Goal: Information Seeking & Learning: Learn about a topic

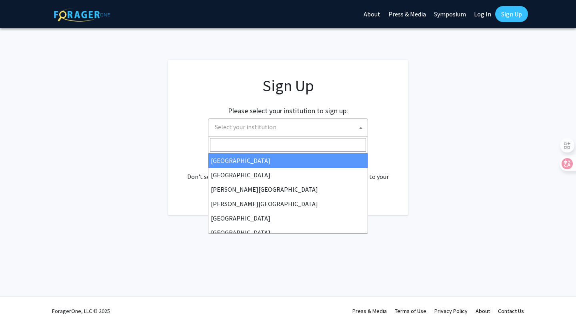
click at [297, 122] on span "Select your institution" at bounding box center [290, 127] width 156 height 16
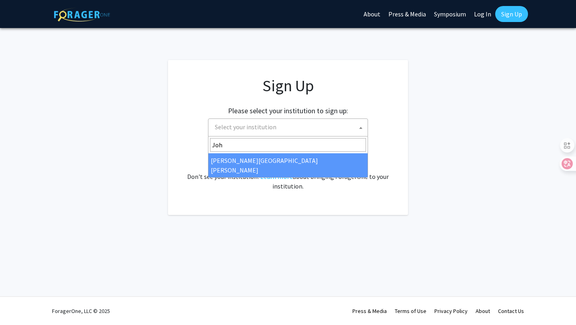
type input "Joh"
select select "1"
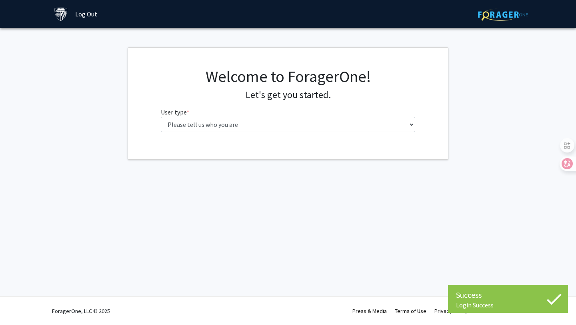
click at [365, 136] on div "Welcome to ForagerOne! Let's get you started. User type * required Please tell …" at bounding box center [288, 103] width 267 height 72
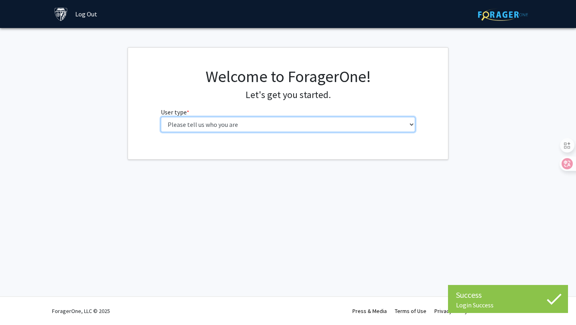
click at [373, 130] on select "Please tell us who you are Undergraduate Student Master's Student Doctoral Cand…" at bounding box center [288, 124] width 255 height 15
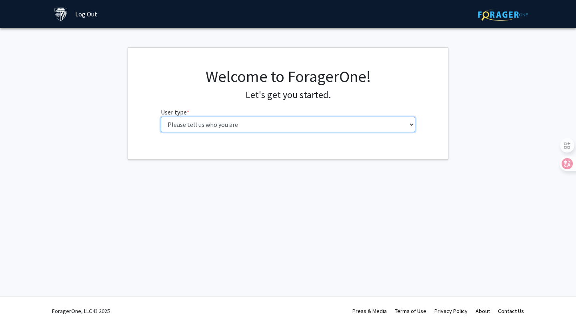
select select "2: masters"
click at [161, 117] on select "Please tell us who you are Undergraduate Student Master's Student Doctoral Cand…" at bounding box center [288, 124] width 255 height 15
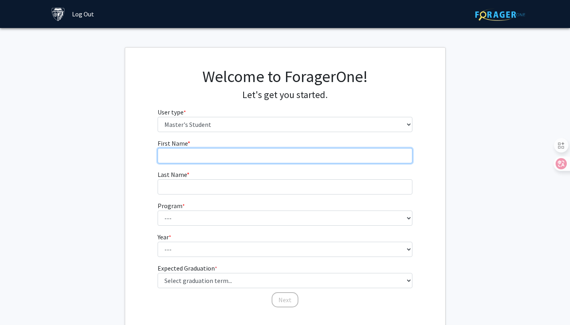
click at [347, 156] on input "First Name * required" at bounding box center [285, 155] width 255 height 15
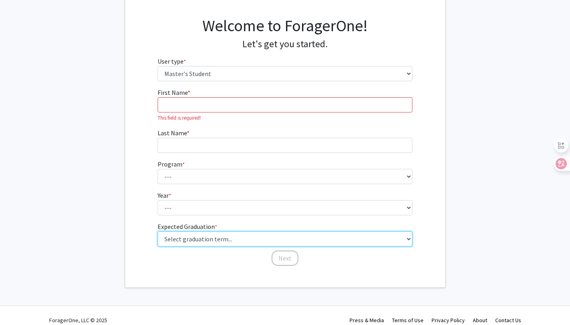
click at [228, 232] on select "Select graduation term... Spring 2025 Summer 2025 Fall 2025 Winter 2025 Spring …" at bounding box center [285, 238] width 255 height 15
click at [158, 231] on select "Select graduation term... Spring 2025 Summer 2025 Fall 2025 Winter 2025 Spring …" at bounding box center [285, 238] width 255 height 15
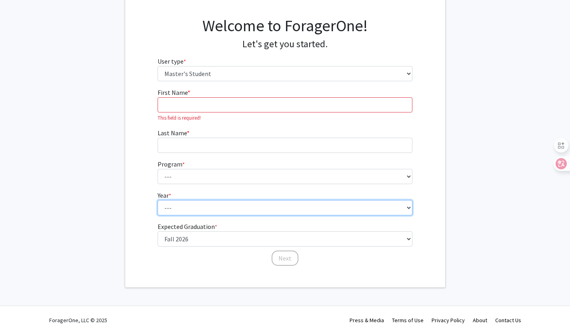
click at [202, 204] on select "--- First Year Second Year" at bounding box center [285, 207] width 255 height 15
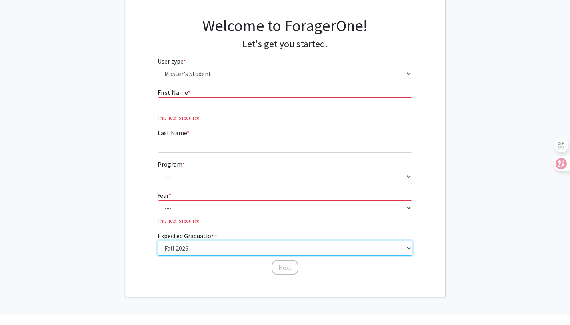
click at [192, 240] on fg-graduation-dropdown "Expected Graduation * required Select graduation term... Spring 2025 Summer 202…" at bounding box center [285, 243] width 255 height 25
select select "6: summer_2026"
click at [158, 240] on select "Select graduation term... Spring 2025 Summer 2025 Fall 2025 Winter 2025 Spring …" at bounding box center [285, 247] width 255 height 15
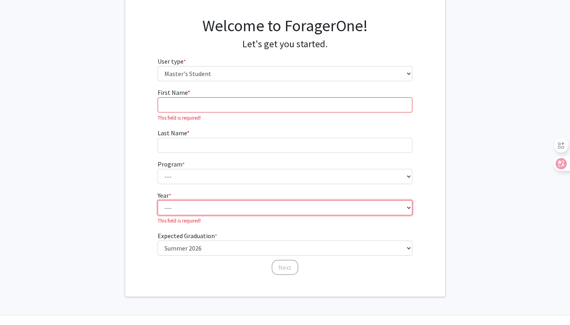
click at [207, 200] on select "--- First Year Second Year" at bounding box center [285, 207] width 255 height 15
select select "1: first_year"
click at [158, 200] on select "--- First Year Second Year" at bounding box center [285, 207] width 255 height 15
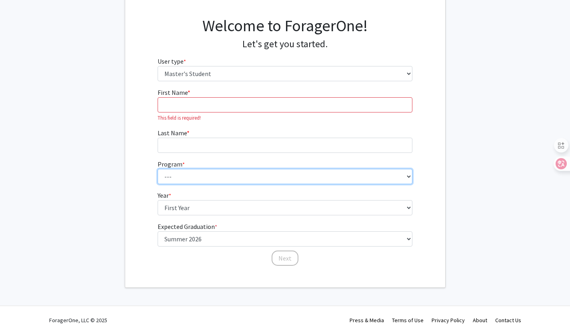
click at [215, 180] on select "--- Anatomy Education Applied and Computational Mathematics Applied Biomedical …" at bounding box center [285, 176] width 255 height 15
select select "105: 89"
click at [158, 169] on select "--- Anatomy Education Applied and Computational Mathematics Applied Biomedical …" at bounding box center [285, 176] width 255 height 15
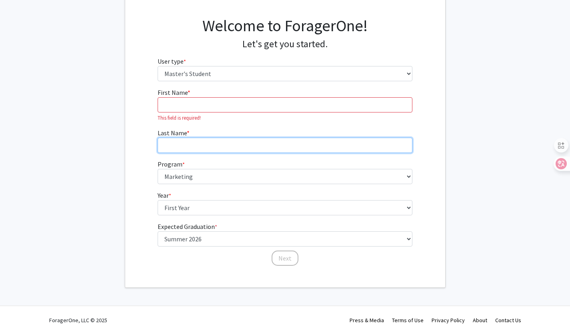
click at [227, 141] on input "Last Name * required" at bounding box center [285, 145] width 255 height 15
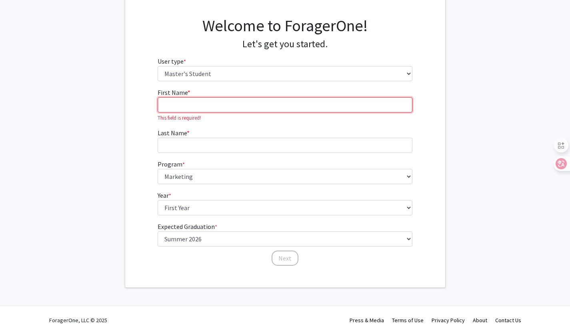
click at [235, 106] on input "First Name * required" at bounding box center [285, 104] width 255 height 15
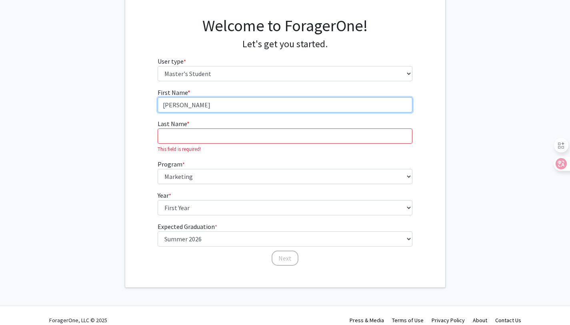
type input "Anna"
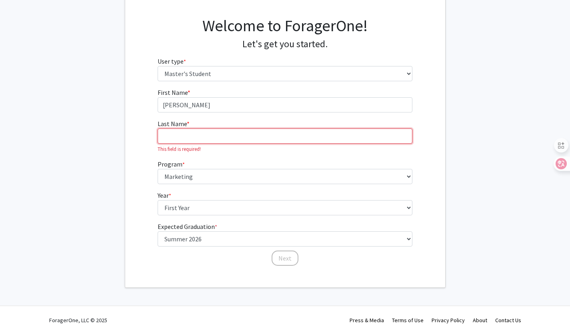
click at [227, 132] on input "Last Name * required" at bounding box center [285, 135] width 255 height 15
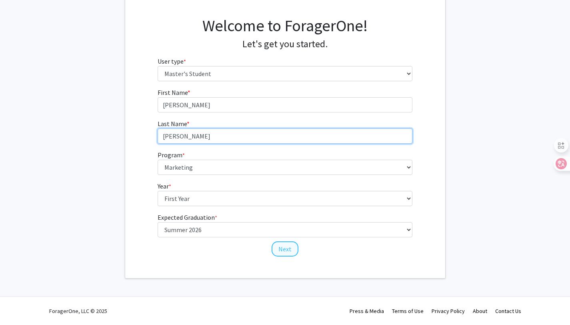
type input "Liu"
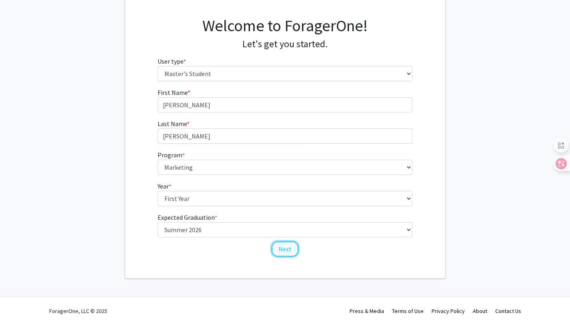
click at [281, 251] on button "Next" at bounding box center [284, 248] width 27 height 15
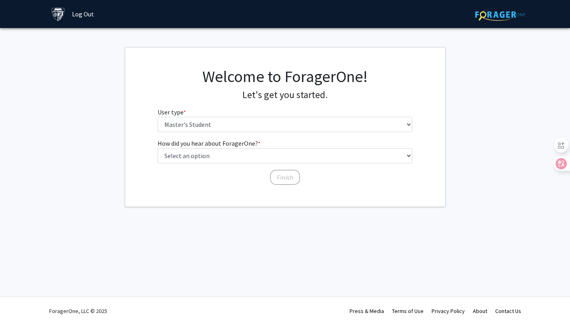
scroll to position [0, 0]
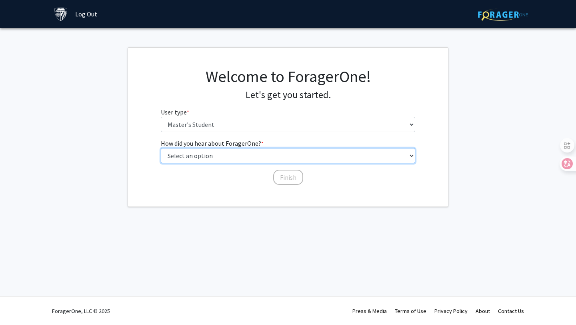
click at [293, 154] on select "Select an option Peer/student recommendation Faculty/staff recommendation Unive…" at bounding box center [288, 155] width 255 height 15
select select "3: university_website"
click at [161, 148] on select "Select an option Peer/student recommendation Faculty/staff recommendation Unive…" at bounding box center [288, 155] width 255 height 15
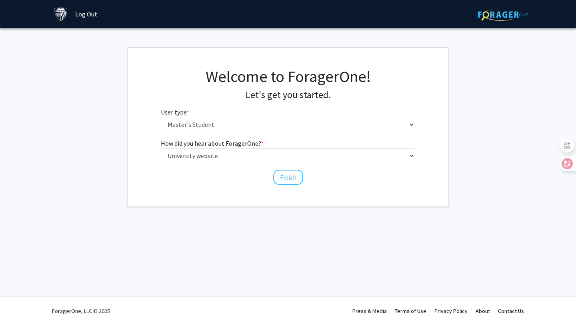
click at [275, 166] on div "How did you hear about ForagerOne? * required Select an option Peer/student rec…" at bounding box center [288, 157] width 255 height 39
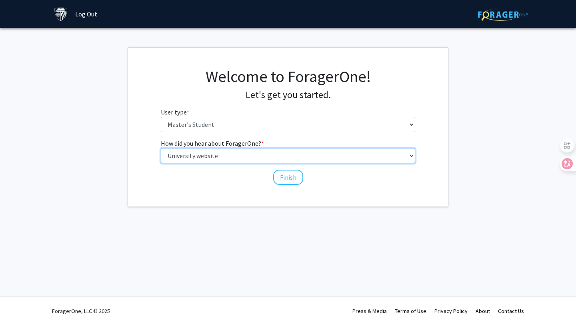
click at [279, 163] on select "Select an option Peer/student recommendation Faculty/staff recommendation Unive…" at bounding box center [288, 155] width 255 height 15
click at [161, 148] on select "Select an option Peer/student recommendation Faculty/staff recommendation Unive…" at bounding box center [288, 155] width 255 height 15
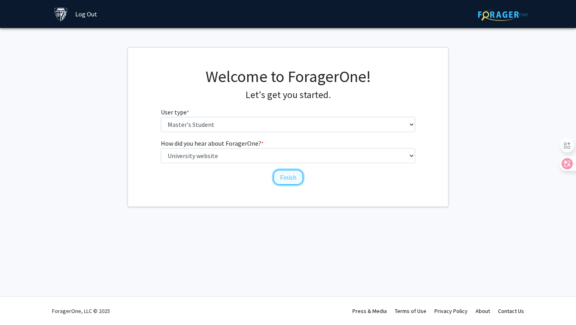
click at [282, 178] on button "Finish" at bounding box center [288, 177] width 30 height 15
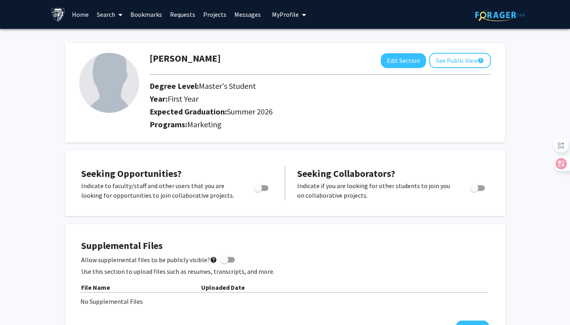
click at [108, 18] on link "Search" at bounding box center [110, 14] width 34 height 28
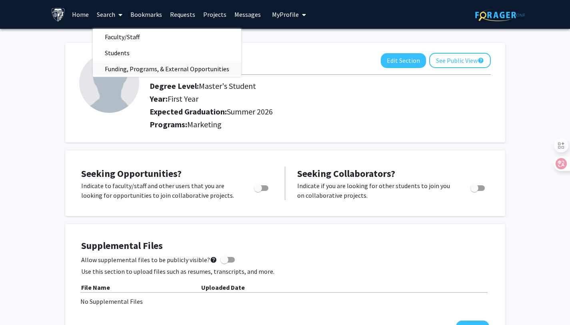
click at [126, 72] on span "Funding, Programs, & External Opportunities" at bounding box center [167, 69] width 148 height 16
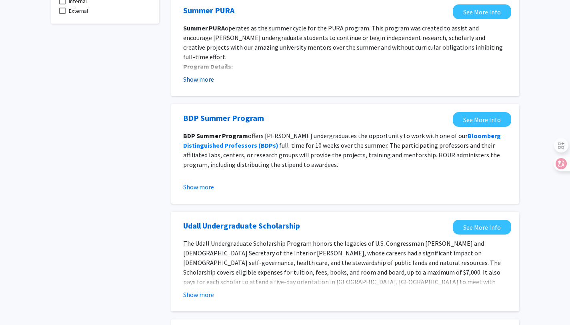
scroll to position [85, 0]
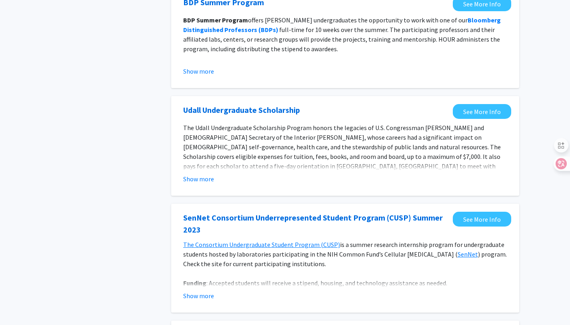
scroll to position [0, 0]
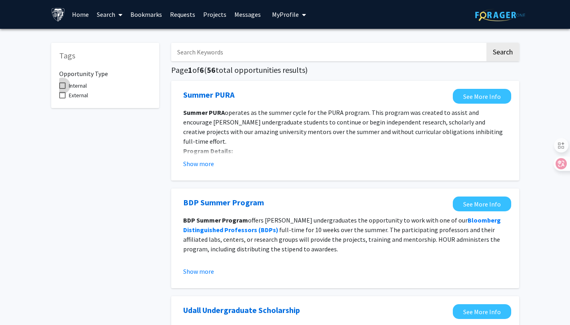
click at [83, 86] on span "Internal" at bounding box center [78, 86] width 18 height 10
click at [62, 89] on input "Internal" at bounding box center [62, 89] width 0 height 0
checkbox input "true"
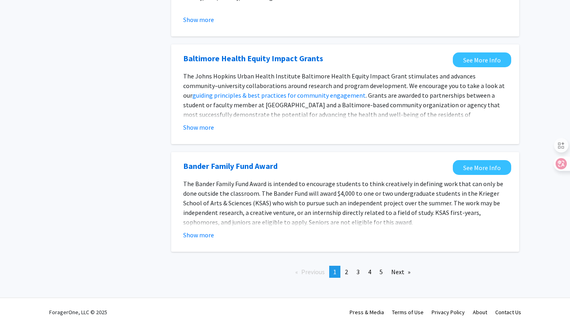
scroll to position [866, 0]
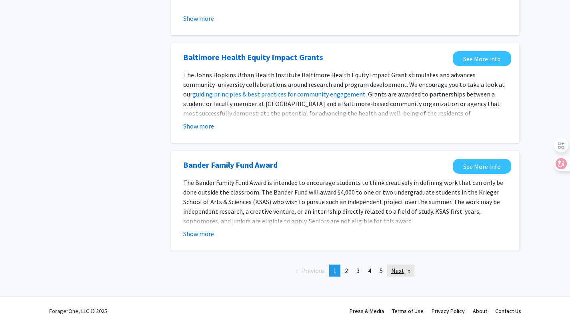
click at [393, 275] on link "Next page" at bounding box center [400, 270] width 27 height 12
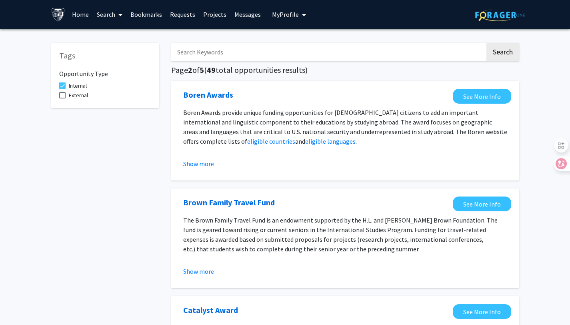
click at [218, 52] on input "Search Keywords" at bounding box center [328, 52] width 314 height 18
click at [486, 43] on button "Search" at bounding box center [502, 52] width 33 height 18
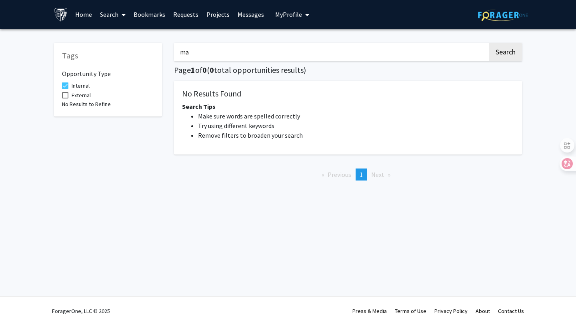
type input "m"
type input "graduate"
click at [489, 43] on button "Search" at bounding box center [505, 52] width 33 height 18
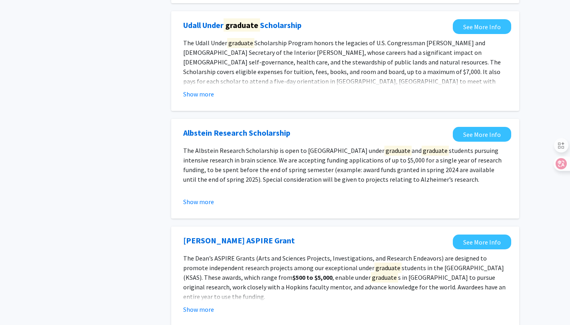
scroll to position [284, 0]
click at [203, 200] on button "Show more" at bounding box center [198, 202] width 31 height 10
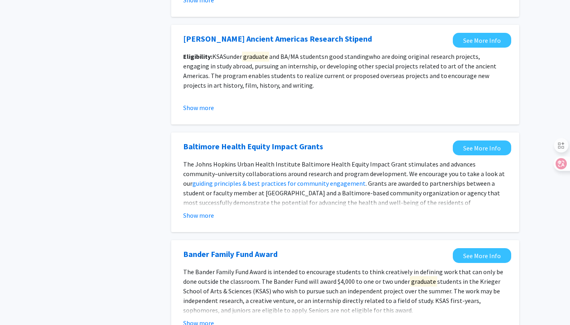
scroll to position [690, 0]
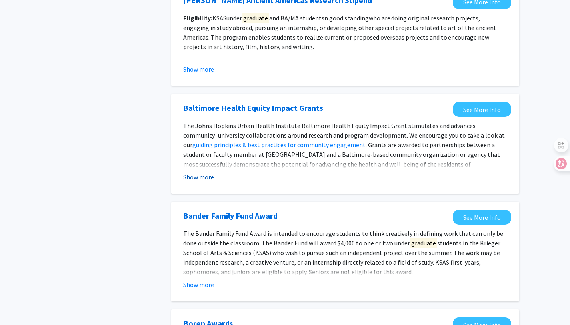
click at [208, 172] on button "Show more" at bounding box center [198, 177] width 31 height 10
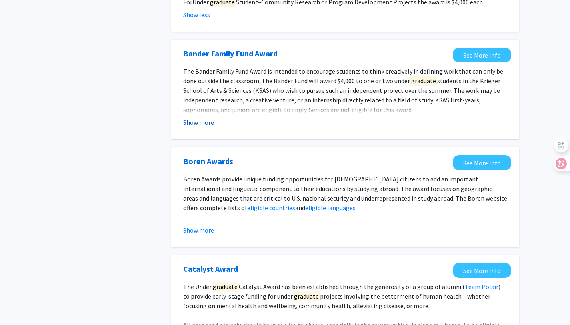
scroll to position [883, 0]
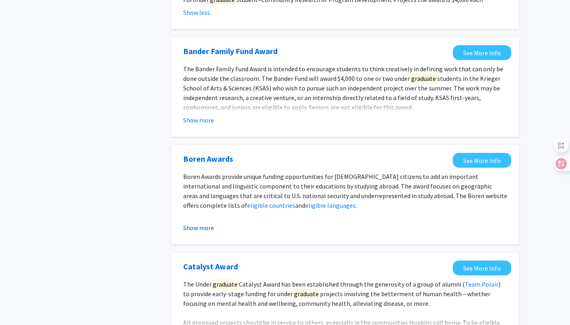
click at [212, 223] on button "Show more" at bounding box center [198, 228] width 31 height 10
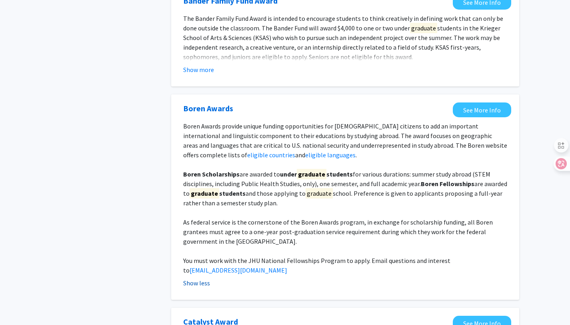
scroll to position [934, 0]
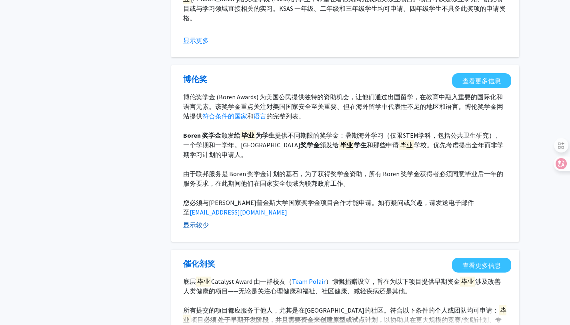
click at [202, 221] on font "显示较少" at bounding box center [196, 225] width 26 height 8
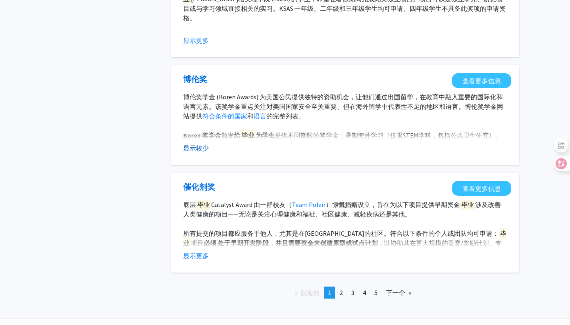
scroll to position [946, 0]
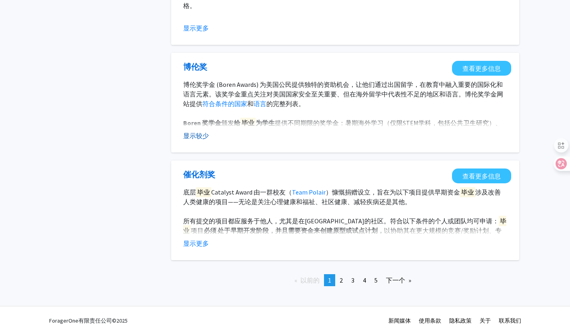
click at [197, 132] on font "显示较少" at bounding box center [196, 136] width 26 height 8
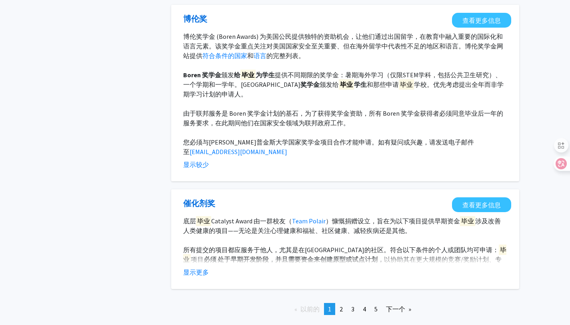
scroll to position [994, 0]
click at [206, 246] on fg-read-more "底层 毕业 Catalyst Award 由一群校友（ Team Polair ）慷慨捐赠设立，旨在为以下项目提供早期资金 毕业 涉及改善人类健康的项目——无…" at bounding box center [345, 246] width 324 height 61
click at [205, 267] on font "显示更多" at bounding box center [196, 271] width 26 height 8
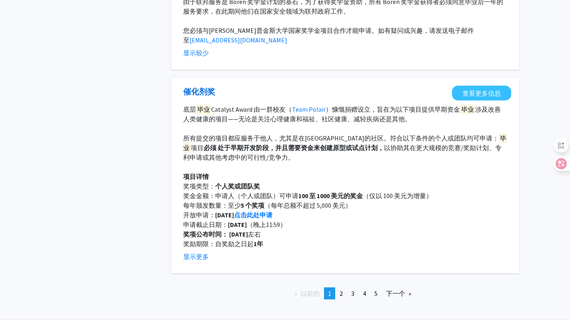
scroll to position [1106, 0]
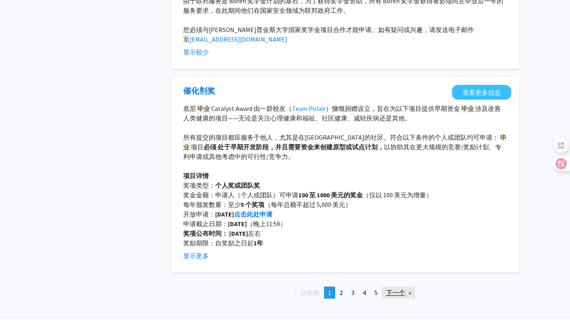
click at [396, 288] on font "下一个" at bounding box center [395, 292] width 19 height 8
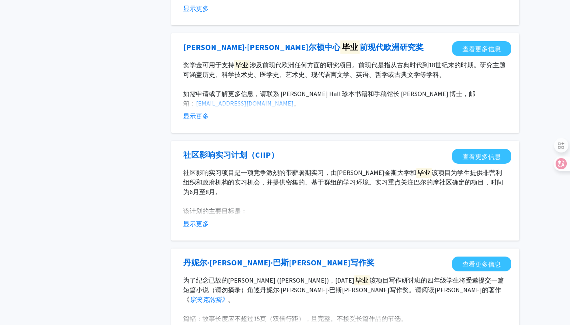
scroll to position [156, 0]
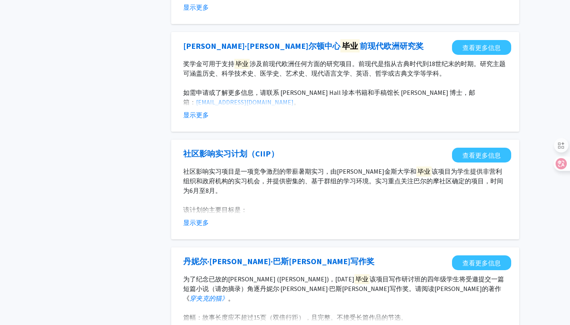
click at [204, 232] on div "社区影响实习计划（CIIP） 查看更多信息 社区影响实习项目是一项竞争激烈的带薪暑期实习，由约翰霍普金斯大学和 毕业 该项目为学生提供非营利组织和政府机构的实…" at bounding box center [345, 190] width 348 height 100
click at [205, 224] on font "显示更多" at bounding box center [196, 222] width 26 height 8
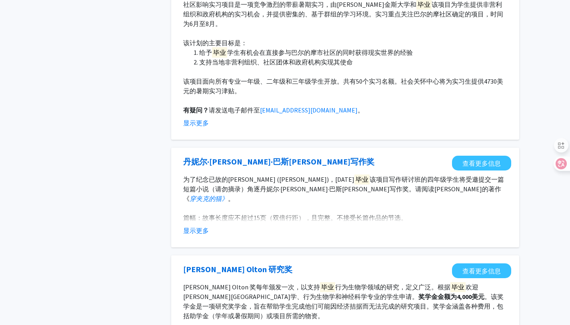
scroll to position [324, 0]
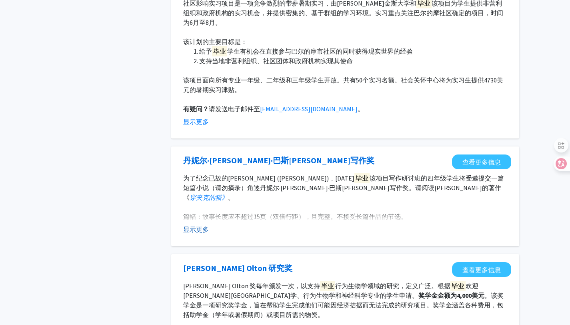
click at [197, 230] on font "显示更多" at bounding box center [196, 229] width 26 height 8
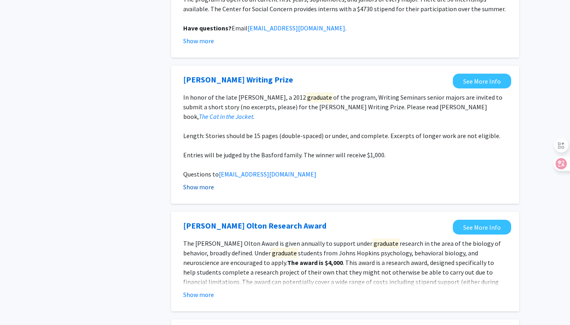
scroll to position [434, 0]
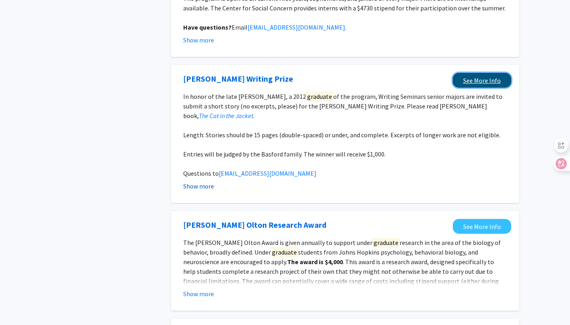
click at [487, 74] on link "See More Info" at bounding box center [482, 80] width 58 height 15
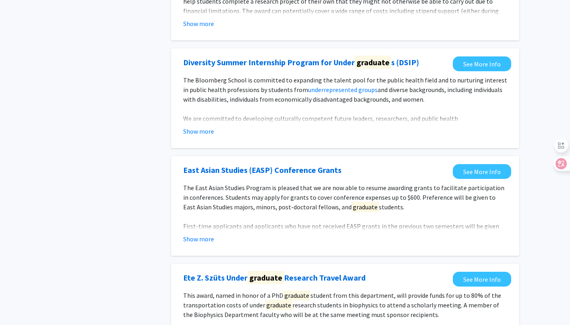
scroll to position [704, 0]
click at [195, 233] on button "Show more" at bounding box center [198, 238] width 31 height 10
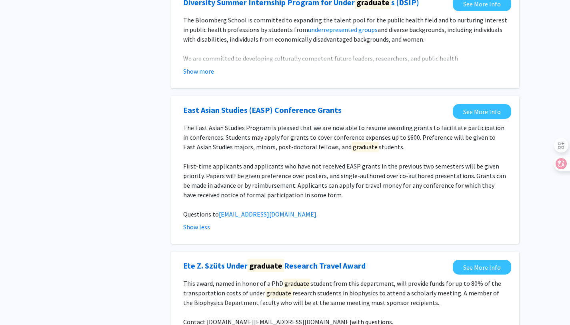
scroll to position [765, 0]
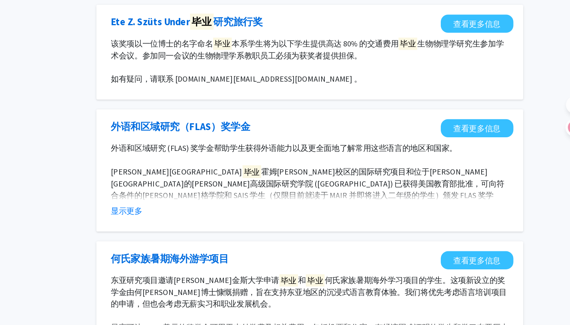
scroll to position [895, 0]
click at [199, 227] on font "显示更多" at bounding box center [196, 231] width 26 height 8
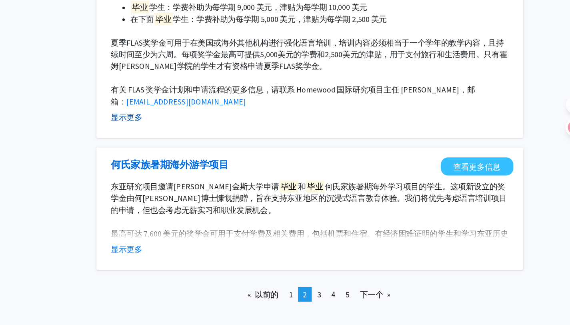
scroll to position [1183, 0]
click at [204, 258] on font "显示更多" at bounding box center [196, 262] width 26 height 8
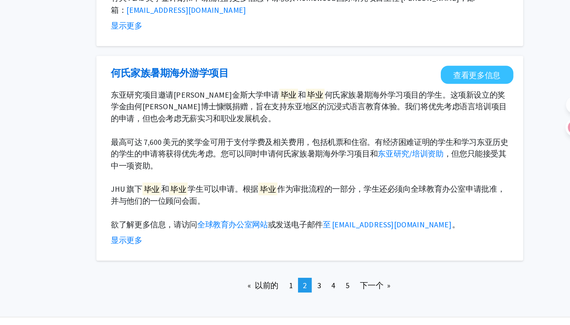
scroll to position [1258, 0]
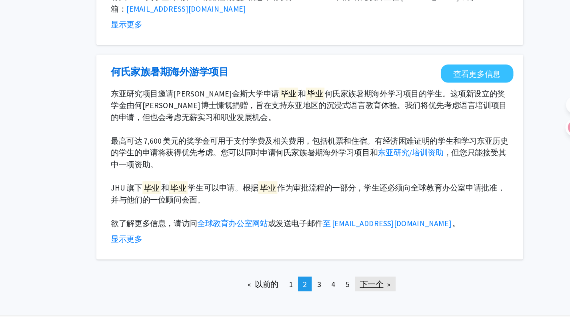
click at [406, 285] on link "下一个 页" at bounding box center [398, 291] width 33 height 12
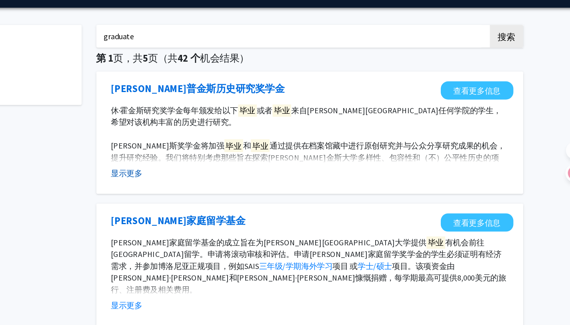
click at [197, 165] on font "显示更多" at bounding box center [196, 164] width 26 height 8
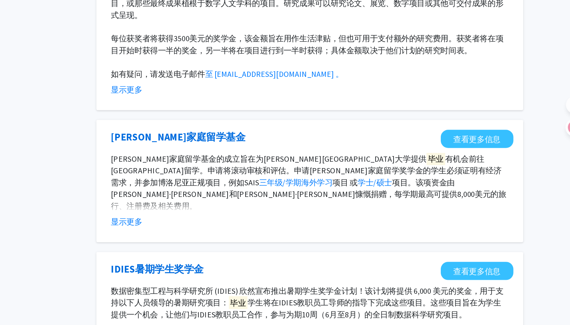
scroll to position [134, 0]
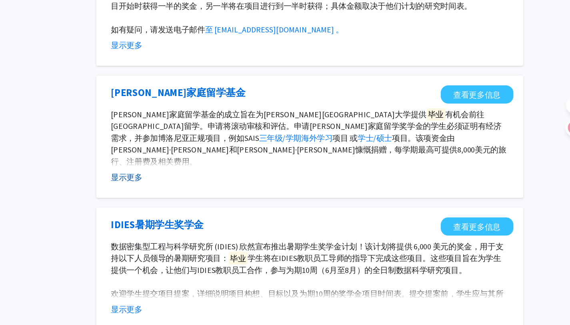
click at [201, 199] on button "显示更多" at bounding box center [196, 204] width 26 height 10
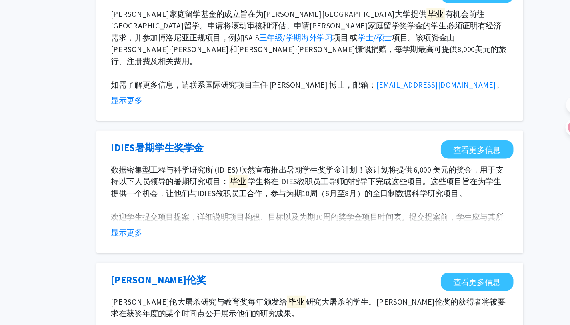
scroll to position [218, 0]
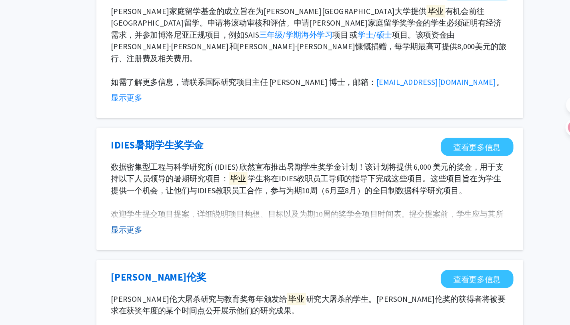
click at [200, 243] on font "显示更多" at bounding box center [196, 247] width 26 height 8
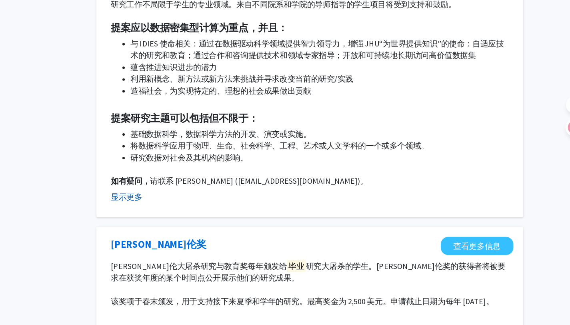
scroll to position [487, 0]
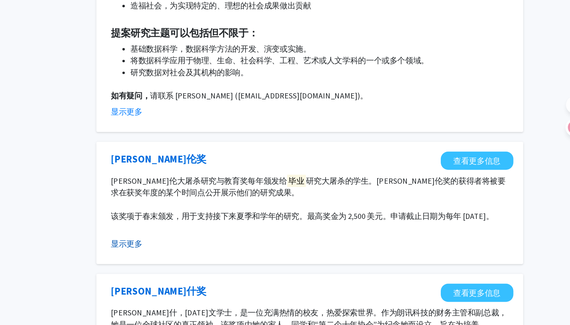
click at [198, 254] on font "显示更多" at bounding box center [196, 258] width 26 height 8
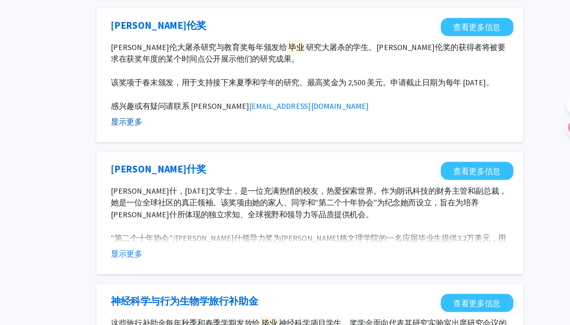
scroll to position [599, 0]
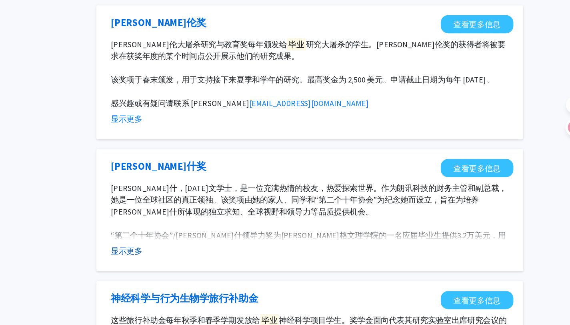
click at [201, 260] on font "显示更多" at bounding box center [196, 264] width 26 height 8
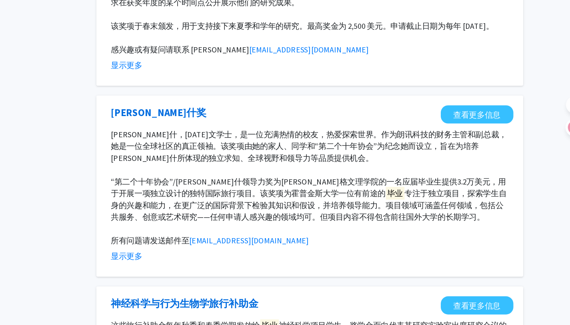
scroll to position [649, 0]
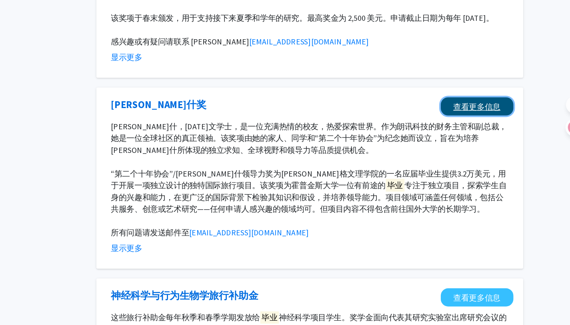
click at [502, 139] on link "查看更多信息" at bounding box center [481, 146] width 59 height 15
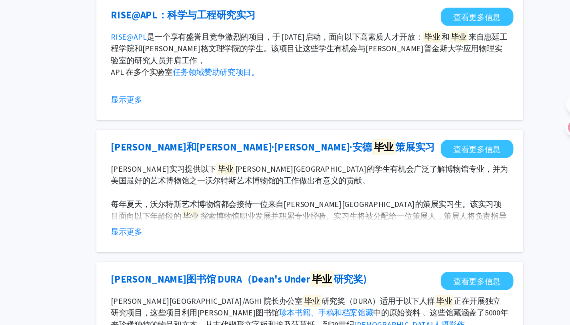
scroll to position [1097, 0]
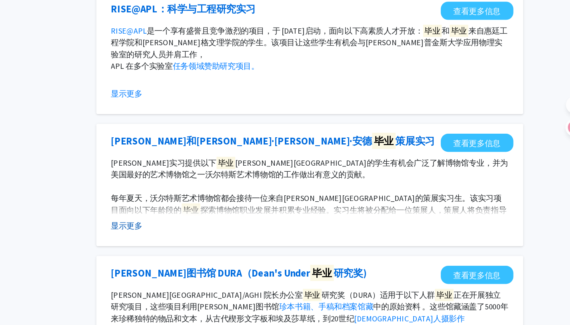
click at [204, 239] on font "显示更多" at bounding box center [196, 243] width 26 height 8
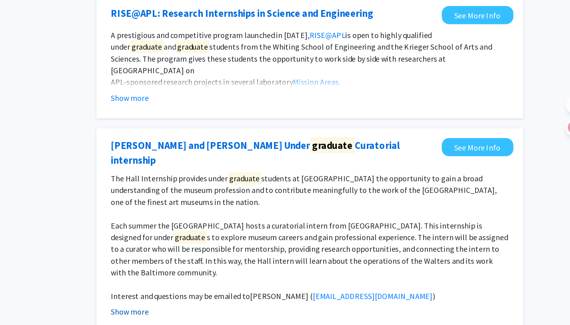
scroll to position [1267, 0]
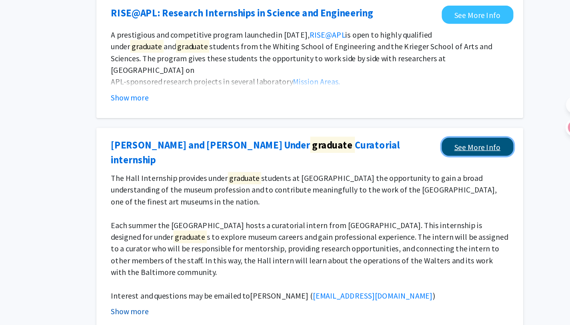
click at [494, 172] on link "See More Info" at bounding box center [482, 179] width 58 height 15
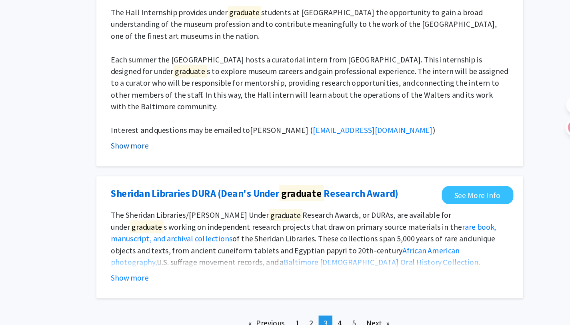
scroll to position [1402, 0]
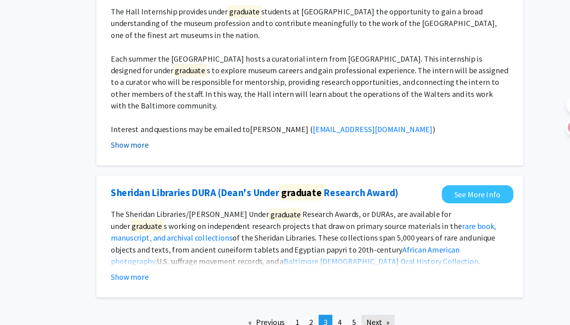
click at [402, 316] on link "Next page" at bounding box center [400, 322] width 27 height 12
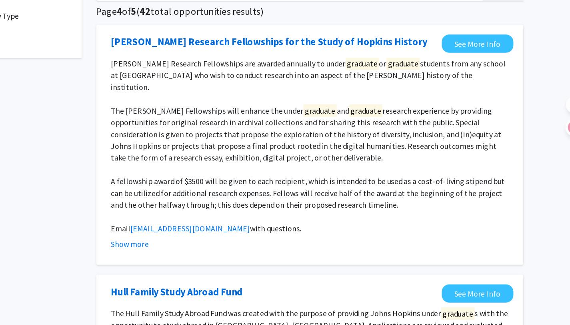
scroll to position [1, 0]
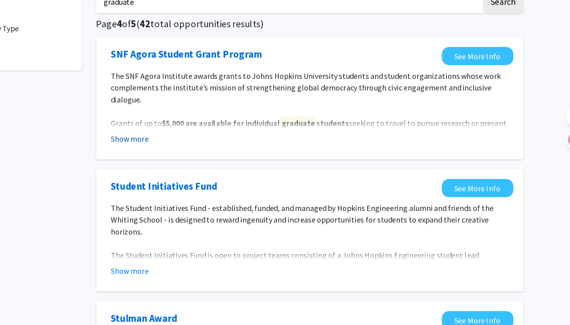
click at [209, 164] on button "Show more" at bounding box center [198, 163] width 31 height 10
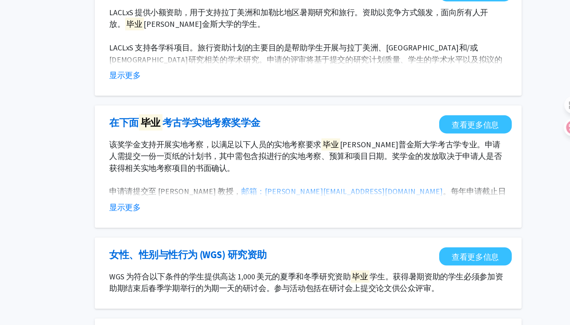
scroll to position [629, 0]
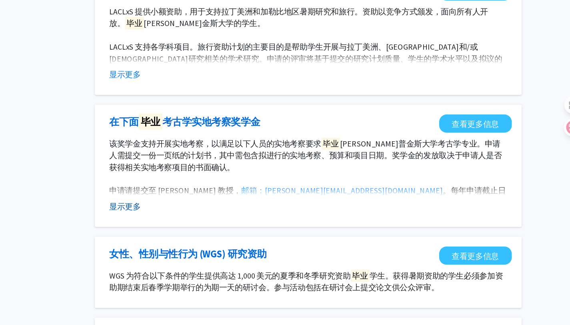
click at [190, 227] on font "显示更多" at bounding box center [196, 228] width 26 height 8
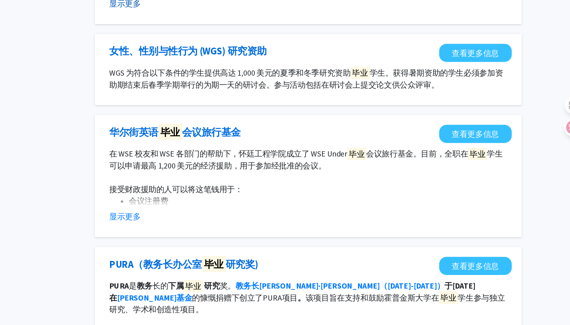
scroll to position [804, 0]
click at [190, 232] on font "显示更多" at bounding box center [196, 236] width 26 height 8
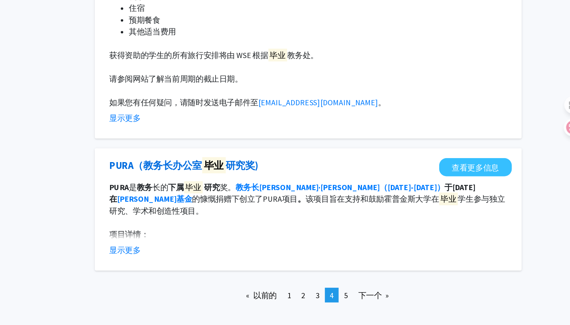
scroll to position [996, 0]
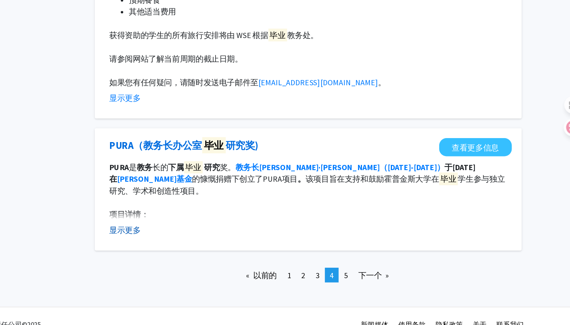
click at [207, 243] on font "显示更多" at bounding box center [196, 247] width 26 height 8
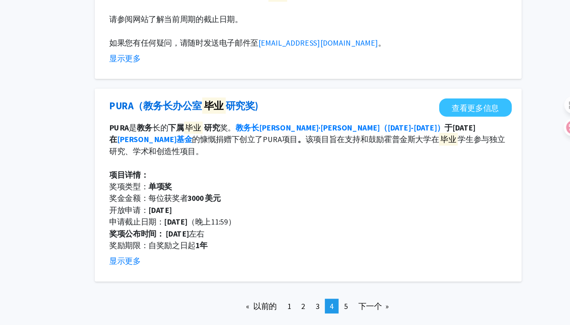
scroll to position [1029, 0]
click at [400, 305] on font "下一个" at bounding box center [395, 309] width 19 height 8
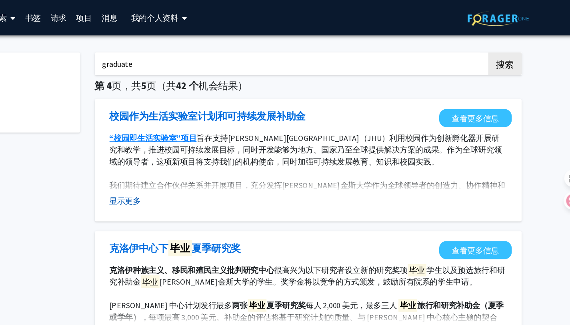
click at [194, 164] on font "显示更多" at bounding box center [196, 164] width 26 height 8
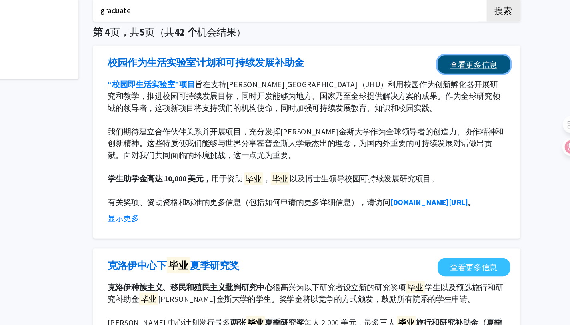
click at [476, 95] on font "查看更多信息" at bounding box center [481, 96] width 38 height 8
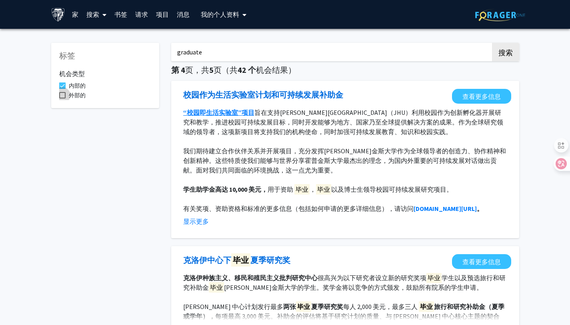
click at [78, 92] on font "外部的" at bounding box center [77, 95] width 17 height 7
click at [62, 98] on input "外部的" at bounding box center [62, 98] width 0 height 0
checkbox input "true"
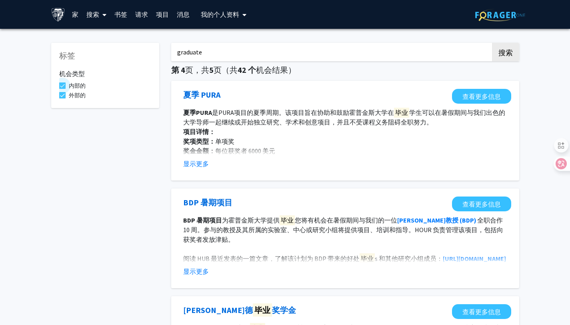
click at [70, 84] on font "内部的" at bounding box center [77, 85] width 17 height 7
click at [62, 89] on input "内部的" at bounding box center [62, 89] width 0 height 0
checkbox input "false"
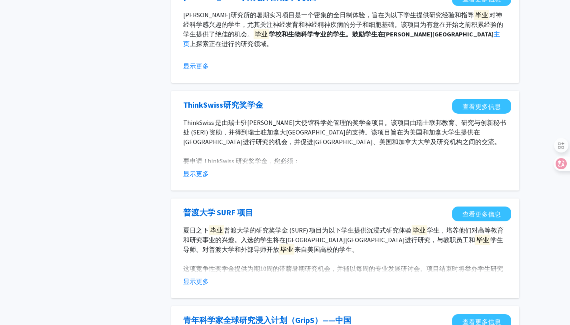
scroll to position [206, 0]
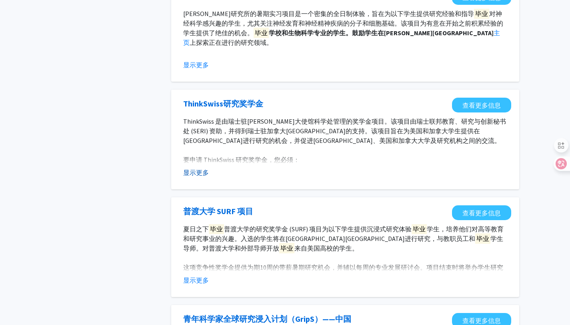
click at [204, 168] on button "显示更多" at bounding box center [196, 173] width 26 height 10
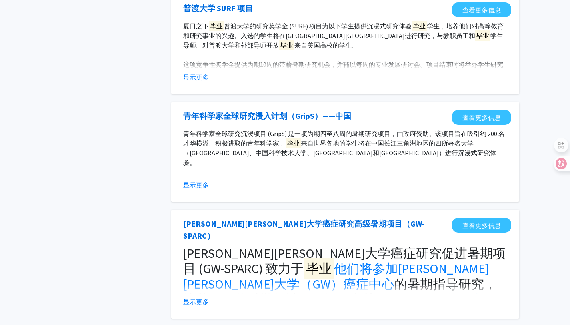
scroll to position [477, 0]
click at [196, 186] on font "显示更多" at bounding box center [196, 184] width 26 height 8
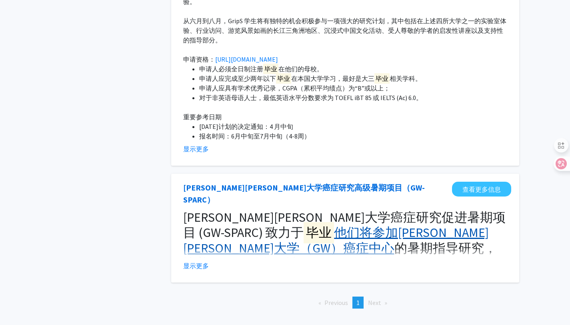
scroll to position [639, 0]
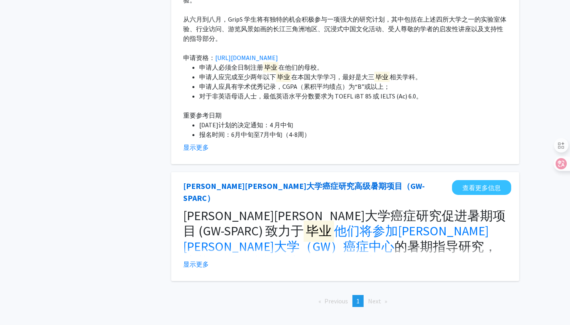
click at [338, 297] on span "Previous page" at bounding box center [336, 301] width 24 height 8
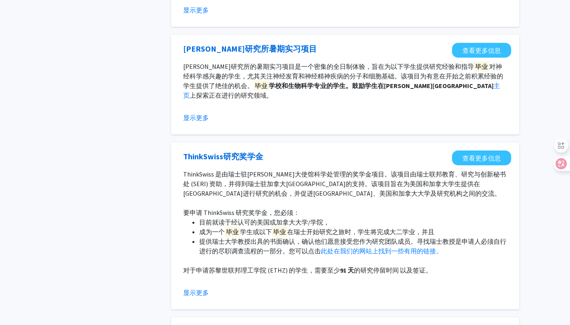
scroll to position [0, 0]
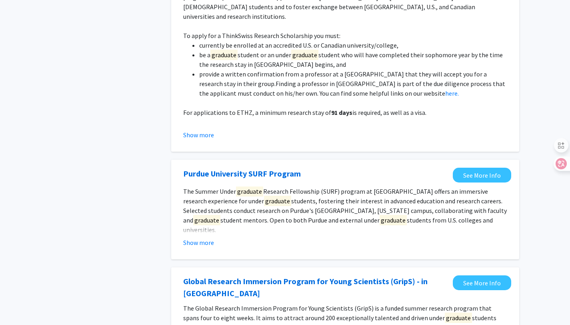
scroll to position [369, 0]
